Goal: Information Seeking & Learning: Learn about a topic

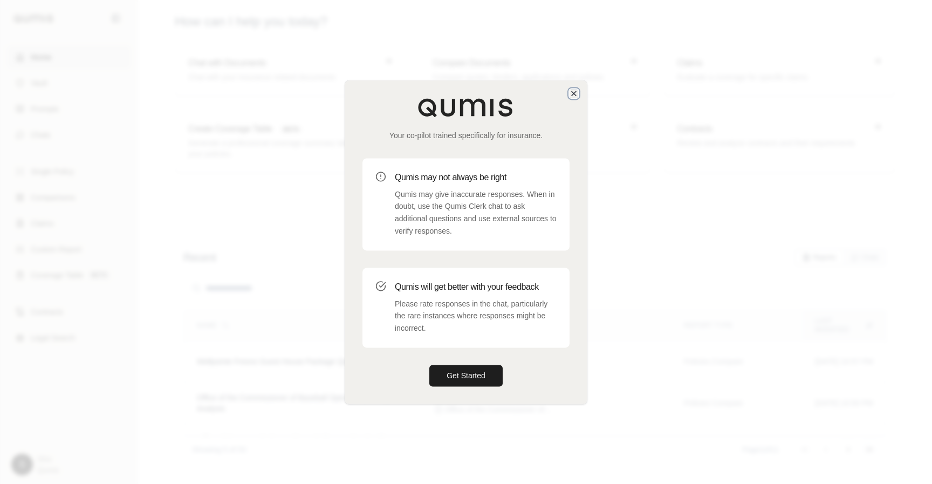
click at [572, 92] on icon "button" at bounding box center [573, 93] width 9 height 9
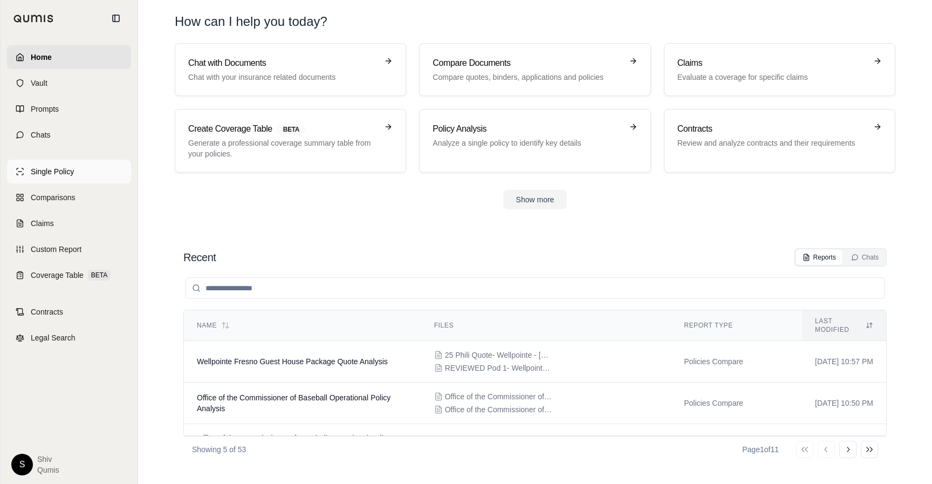
click at [78, 169] on link "Single Policy" at bounding box center [69, 172] width 124 height 24
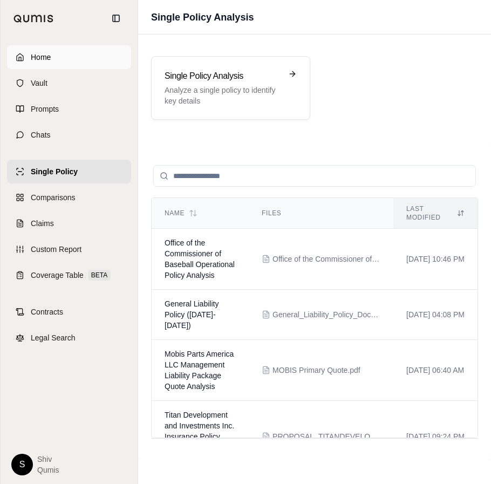
click at [50, 58] on span "Home" at bounding box center [41, 57] width 20 height 11
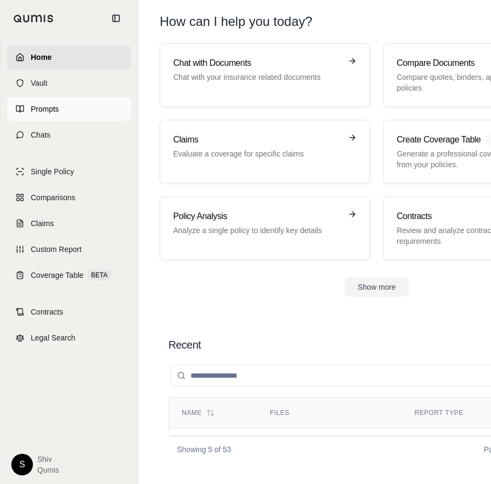
click at [71, 108] on link "Prompts" at bounding box center [69, 109] width 124 height 24
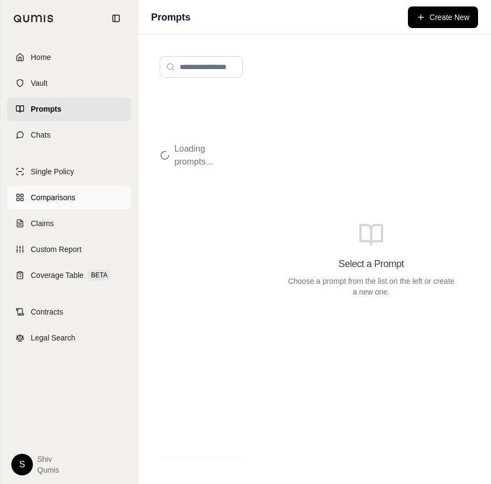
click at [68, 204] on link "Comparisons" at bounding box center [69, 197] width 124 height 24
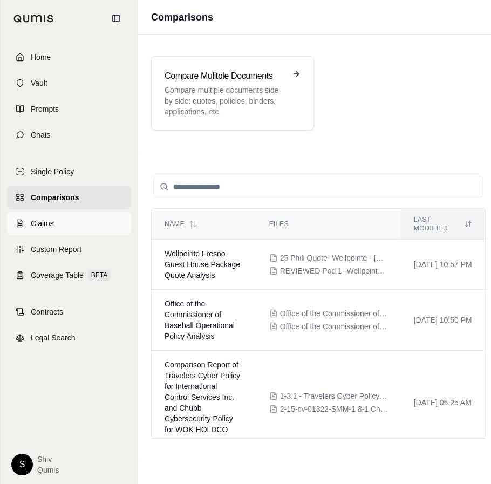
click at [42, 222] on span "Claims" at bounding box center [42, 223] width 23 height 11
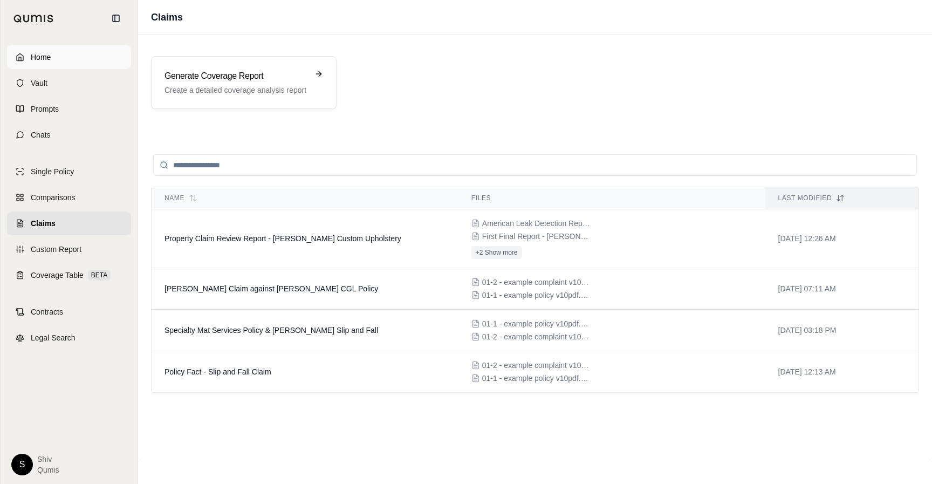
click at [57, 58] on link "Home" at bounding box center [69, 57] width 124 height 24
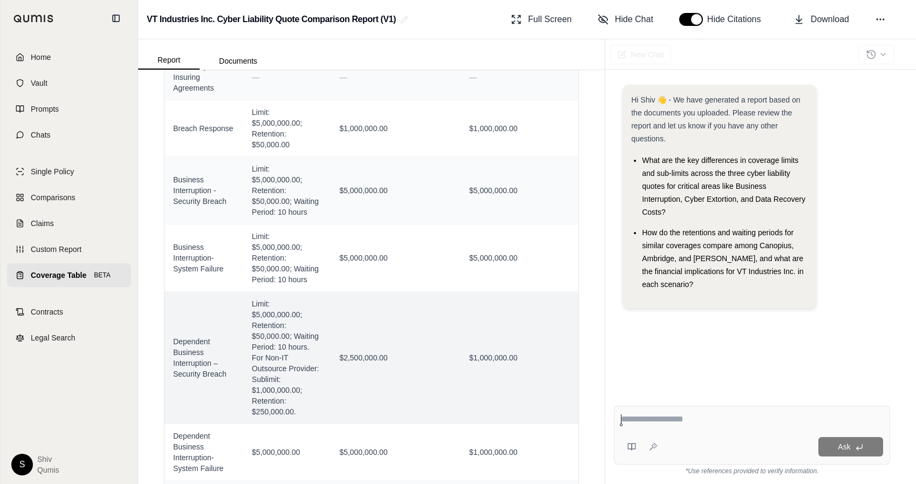
scroll to position [670, 0]
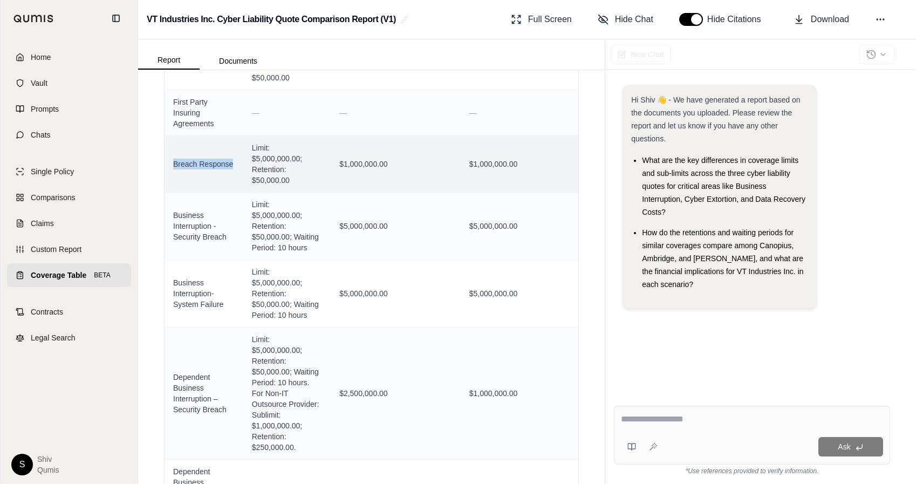
drag, startPoint x: 234, startPoint y: 130, endPoint x: 174, endPoint y: 129, distance: 60.4
click at [174, 159] on span "Breach Response" at bounding box center [203, 164] width 61 height 11
click at [222, 143] on td "Breach Response" at bounding box center [203, 163] width 79 height 57
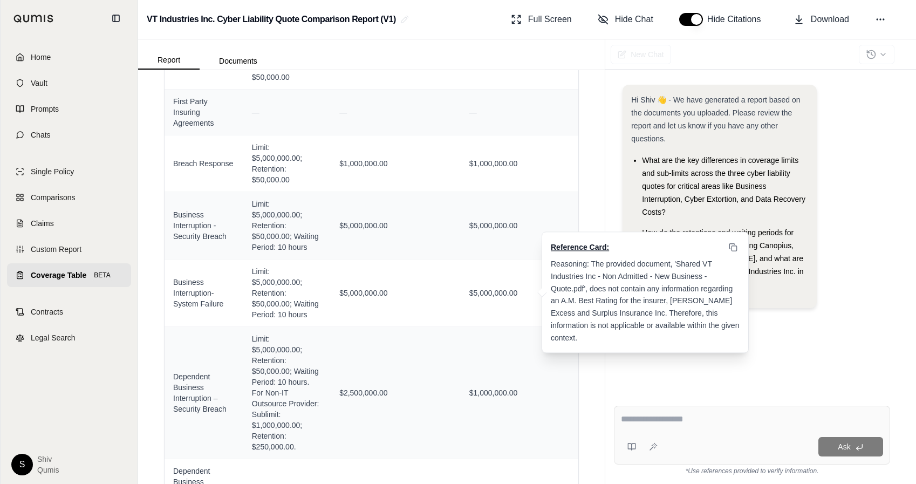
scroll to position [1378, 0]
